Goal: Task Accomplishment & Management: Manage account settings

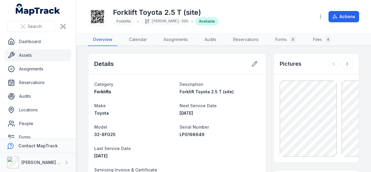
scroll to position [149, 0]
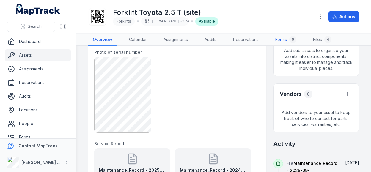
click at [283, 41] on link "Forms 0" at bounding box center [285, 40] width 31 height 12
click at [283, 37] on link "Forms 0" at bounding box center [285, 40] width 31 height 12
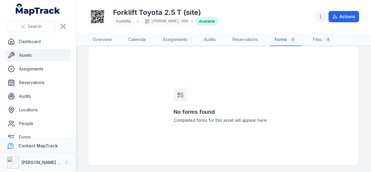
click at [323, 17] on icon "button" at bounding box center [320, 17] width 6 height 6
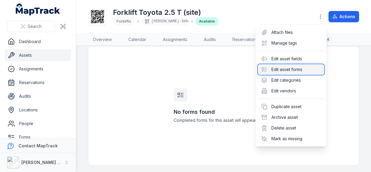
click at [292, 70] on div "Edit asset forms" at bounding box center [291, 69] width 67 height 11
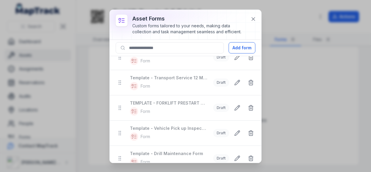
scroll to position [208, 0]
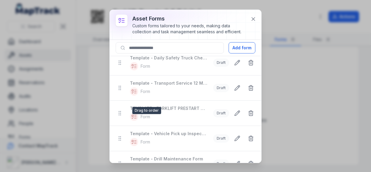
click at [122, 112] on icon at bounding box center [120, 113] width 6 height 6
click at [220, 112] on div "Draft" at bounding box center [221, 113] width 16 height 8
click at [217, 111] on div "Draft" at bounding box center [221, 113] width 16 height 8
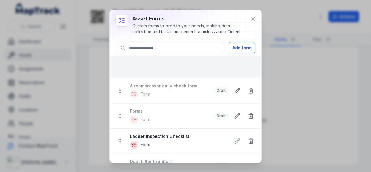
scroll to position [0, 0]
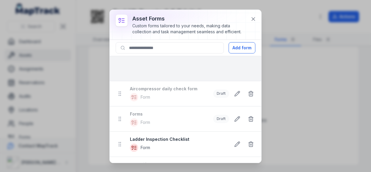
drag, startPoint x: 123, startPoint y: 125, endPoint x: 147, endPoint y: 65, distance: 64.3
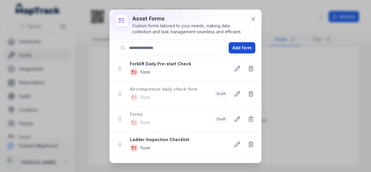
click at [234, 46] on button "Add form" at bounding box center [241, 47] width 27 height 11
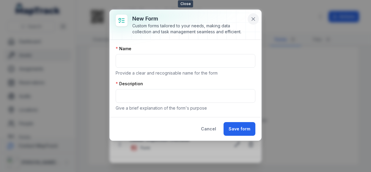
click at [252, 18] on icon at bounding box center [253, 19] width 3 height 3
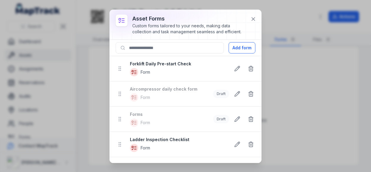
click at [170, 67] on div "Forklift Daily Pre-start Check Form" at bounding box center [178, 68] width 96 height 15
click at [254, 18] on icon at bounding box center [253, 19] width 6 height 6
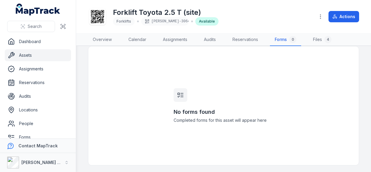
click at [279, 31] on div "Forklift Toyota 2.5 T (site) Forklifts [PERSON_NAME]-3064 Available Actions" at bounding box center [223, 16] width 271 height 29
click at [282, 44] on link "Forms 0" at bounding box center [285, 40] width 31 height 12
